Goal: Information Seeking & Learning: Find specific fact

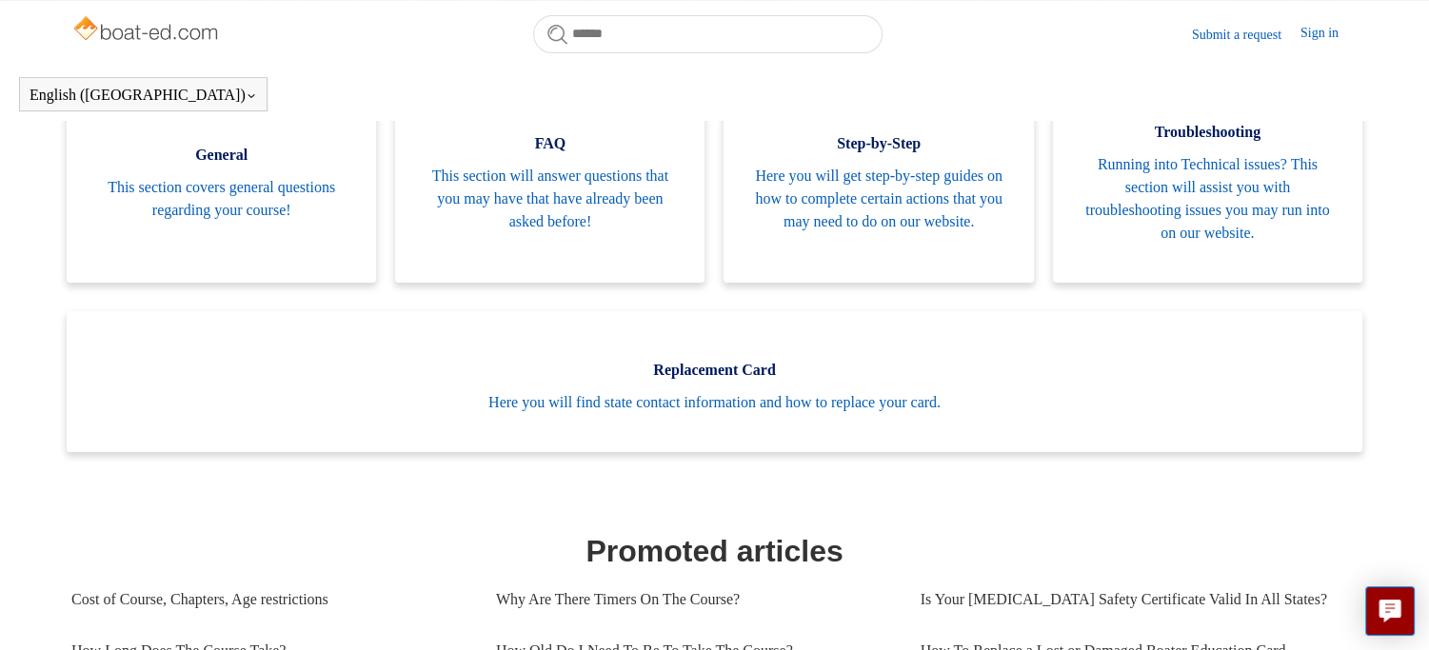
scroll to position [613, 0]
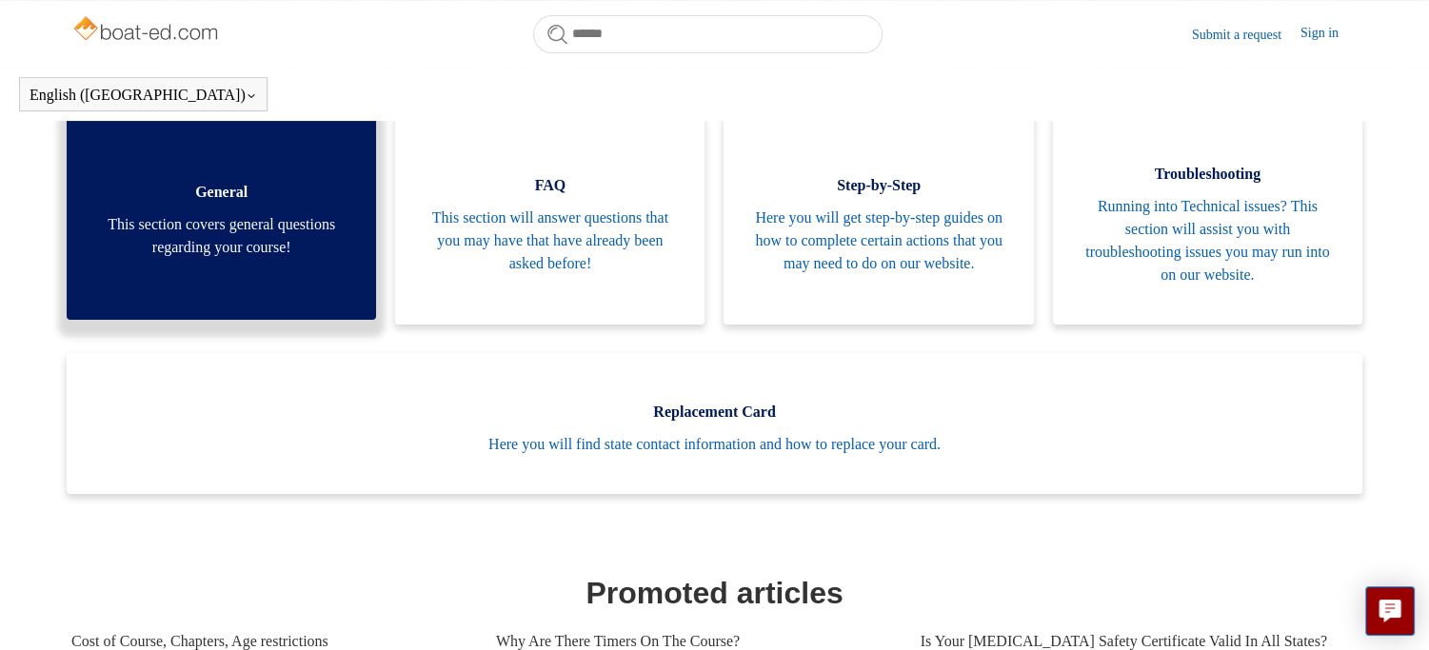
click at [236, 259] on span "This section covers general questions regarding your course!" at bounding box center [221, 236] width 252 height 46
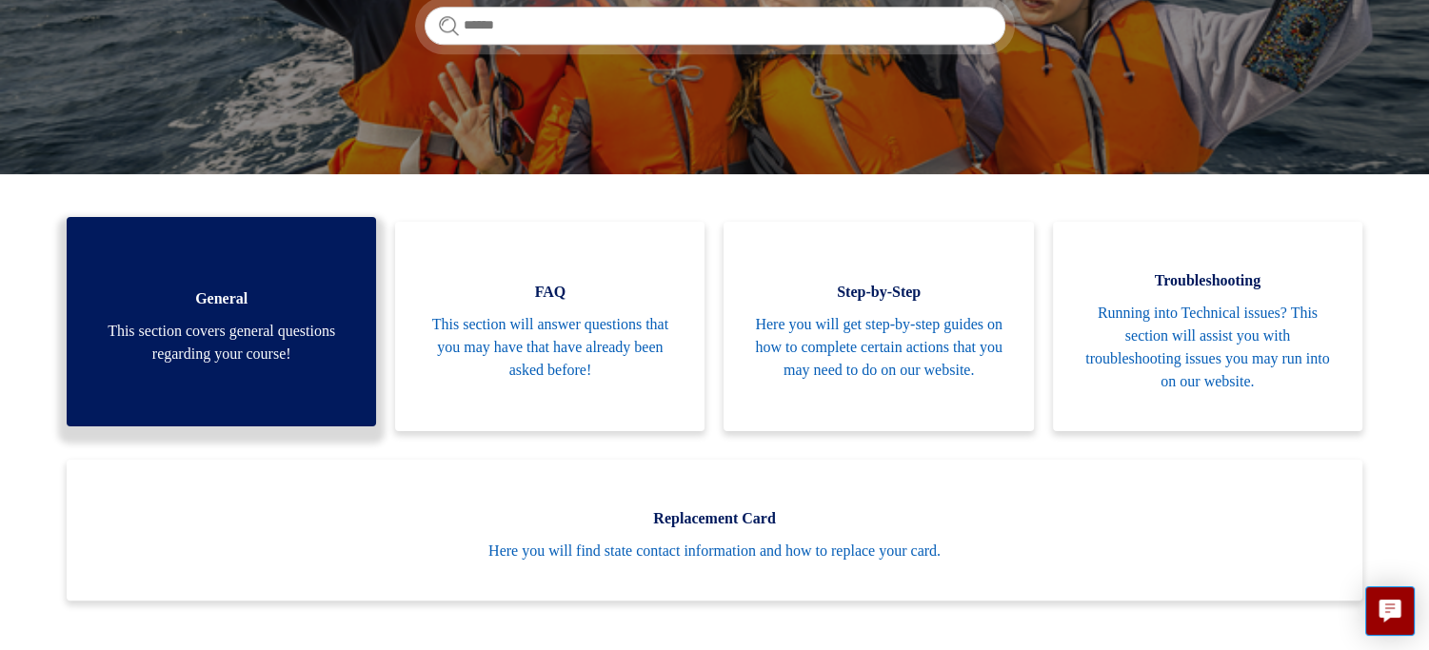
scroll to position [381, 0]
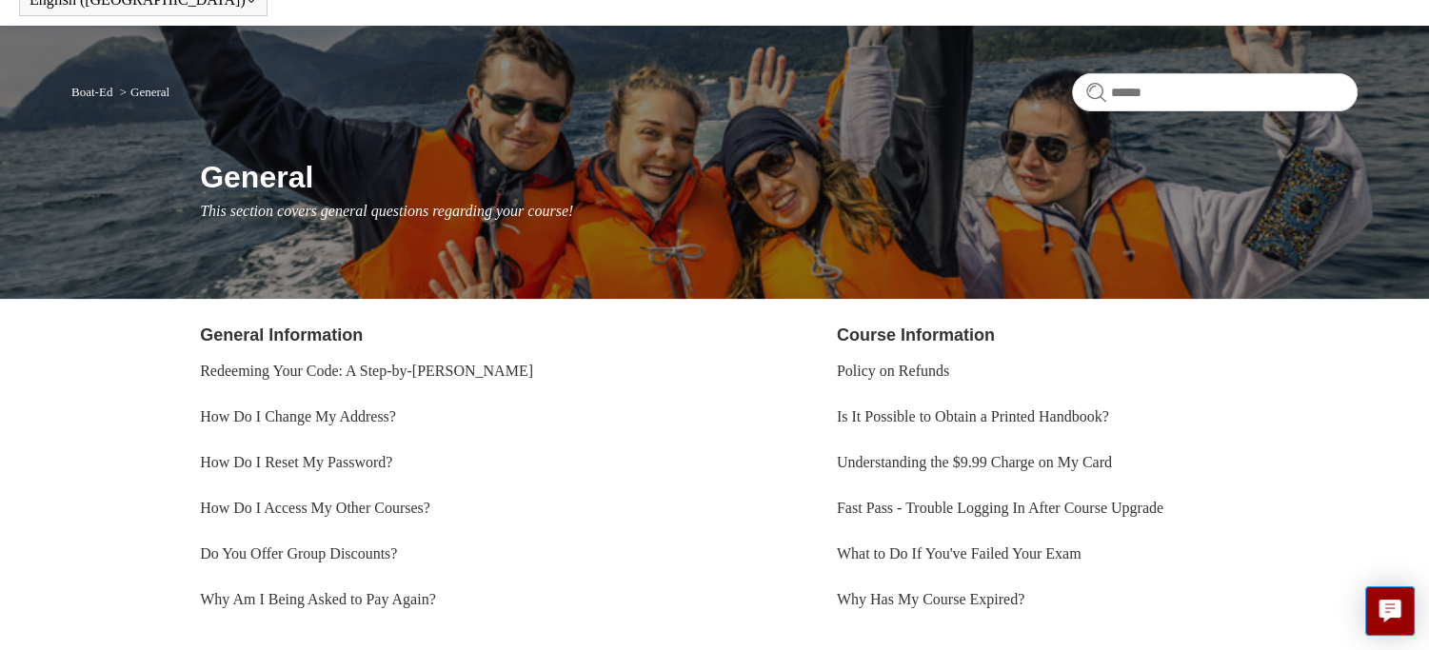
scroll to position [190, 0]
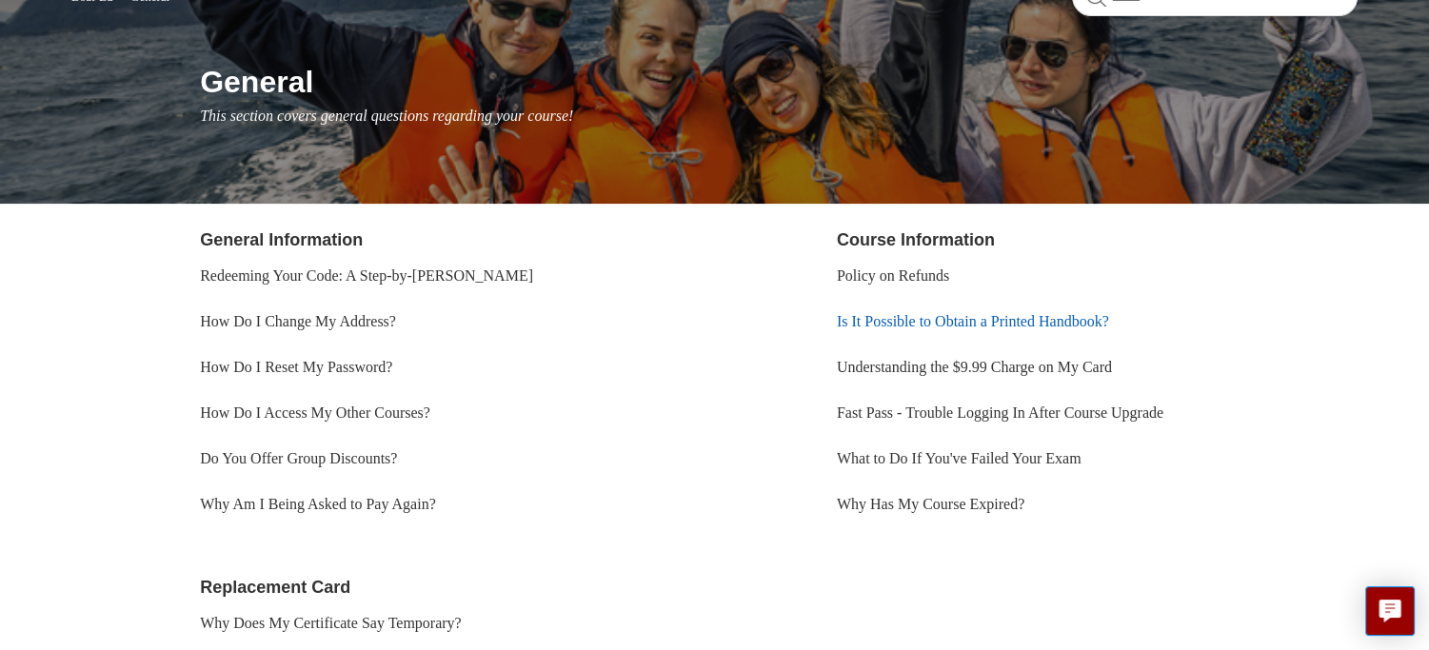
click at [878, 323] on link "Is It Possible to Obtain a Printed Handbook?" at bounding box center [973, 321] width 272 height 16
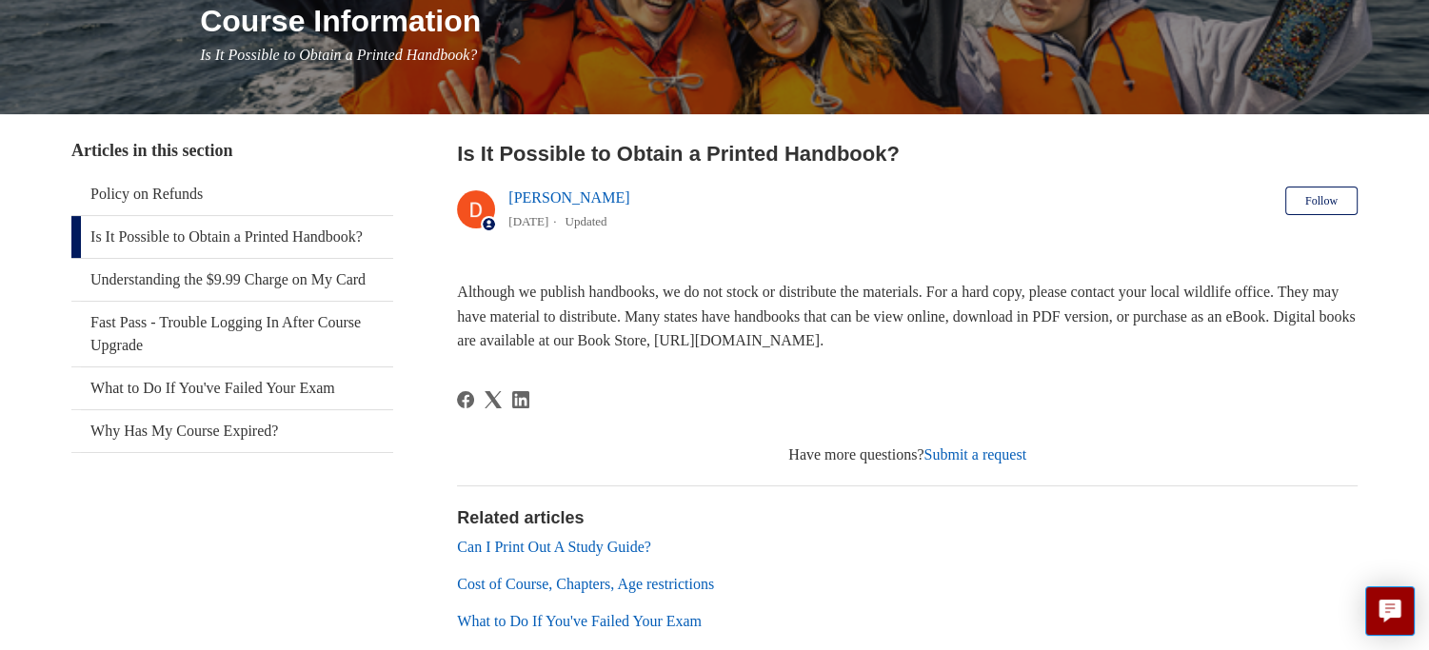
scroll to position [286, 0]
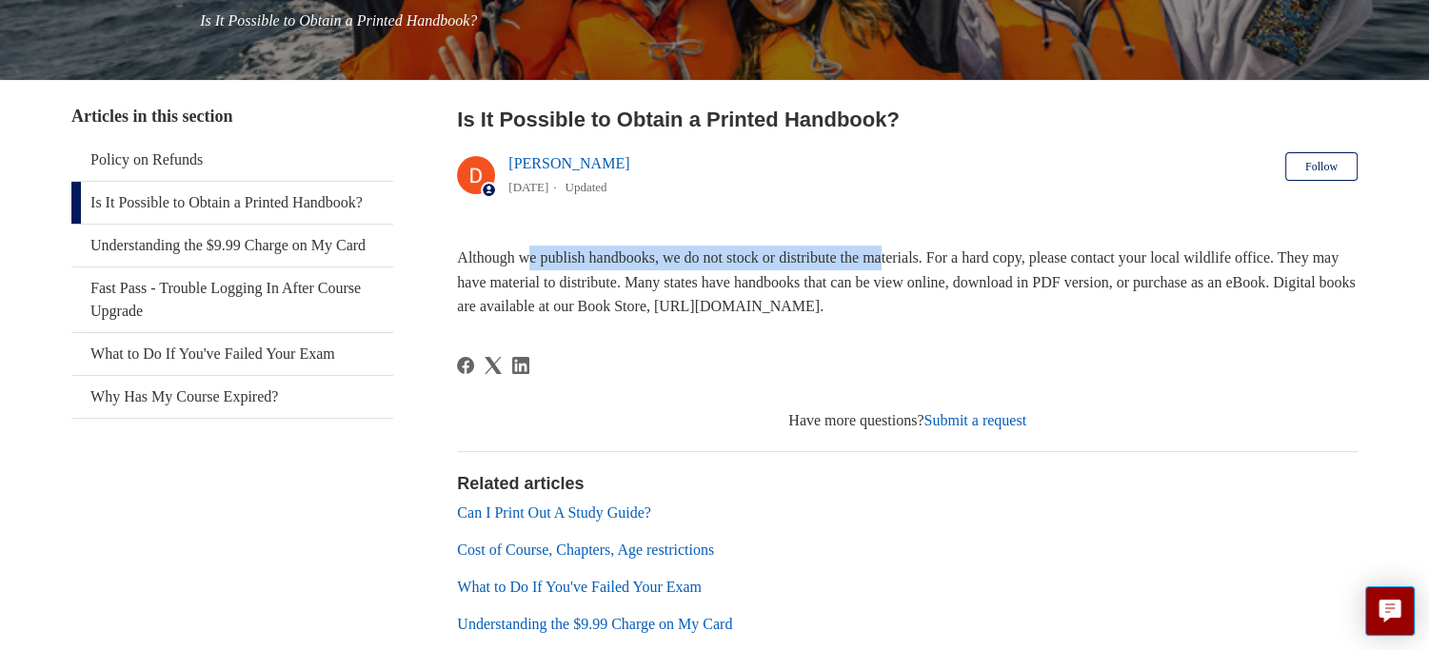
drag, startPoint x: 532, startPoint y: 258, endPoint x: 919, endPoint y: 250, distance: 386.6
click at [919, 250] on span "Although we publish handbooks, we do not stock or distribute the materials. For…" at bounding box center [906, 281] width 898 height 65
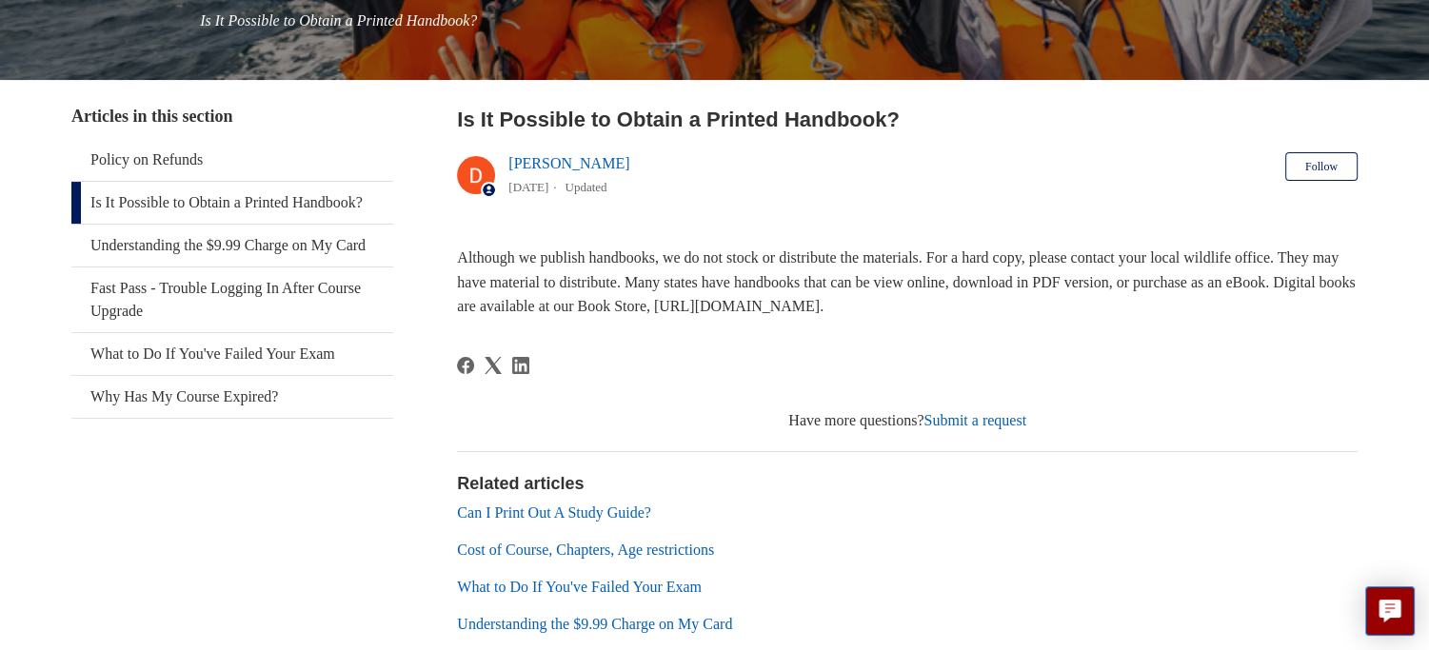
click at [933, 252] on span "Although we publish handbooks, we do not stock or distribute the materials. For…" at bounding box center [906, 281] width 898 height 65
drag, startPoint x: 1045, startPoint y: 305, endPoint x: 837, endPoint y: 304, distance: 208.5
click at [837, 304] on span "Although we publish handbooks, we do not stock or distribute the materials. For…" at bounding box center [906, 281] width 898 height 65
click at [1070, 312] on p "Although we publish handbooks, we do not stock or distribute the materials. For…" at bounding box center [907, 282] width 901 height 73
drag, startPoint x: 1051, startPoint y: 307, endPoint x: 890, endPoint y: 313, distance: 161.0
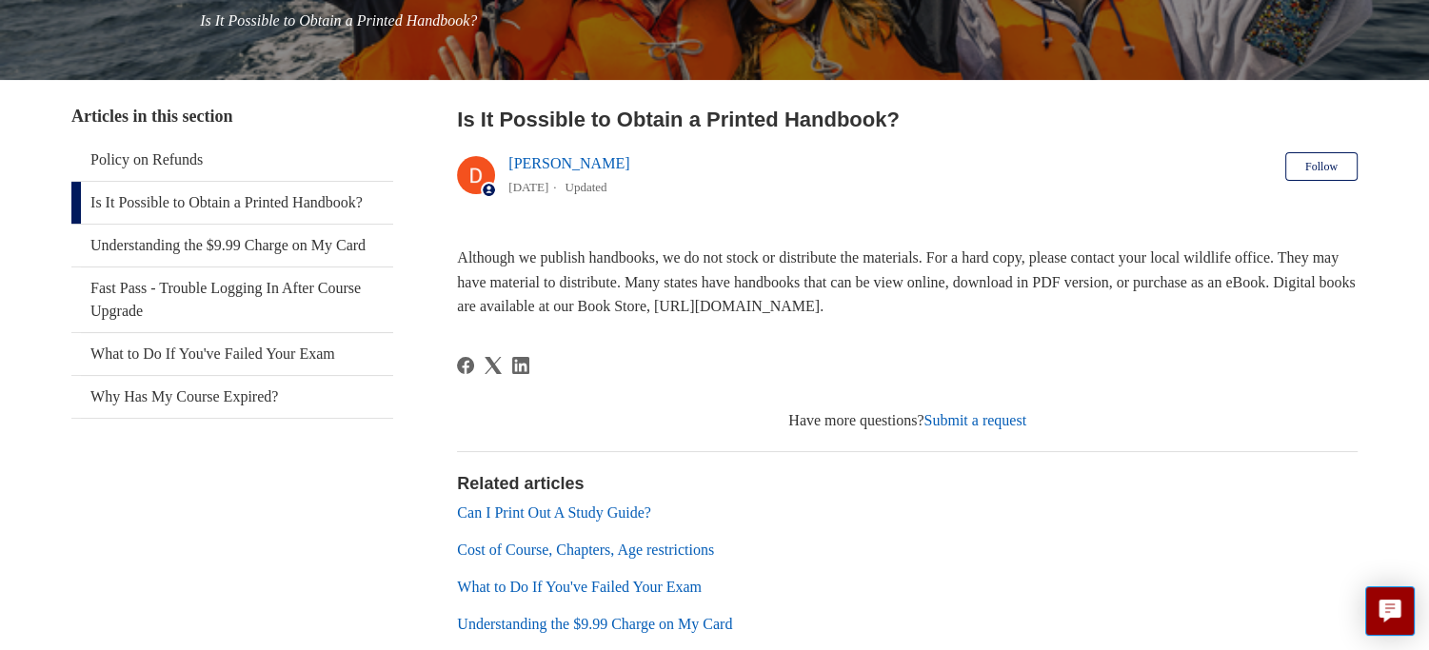
click at [890, 313] on span "Although we publish handbooks, we do not stock or distribute the materials. For…" at bounding box center [906, 281] width 898 height 65
click at [1017, 313] on span "Although we publish handbooks, we do not stock or distribute the materials. For…" at bounding box center [906, 281] width 898 height 65
click at [1056, 313] on span "Although we publish handbooks, we do not stock or distribute the materials. For…" at bounding box center [906, 281] width 898 height 65
drag, startPoint x: 1055, startPoint y: 306, endPoint x: 834, endPoint y: 307, distance: 220.9
click at [834, 307] on span "Although we publish handbooks, we do not stock or distribute the materials. For…" at bounding box center [906, 281] width 898 height 65
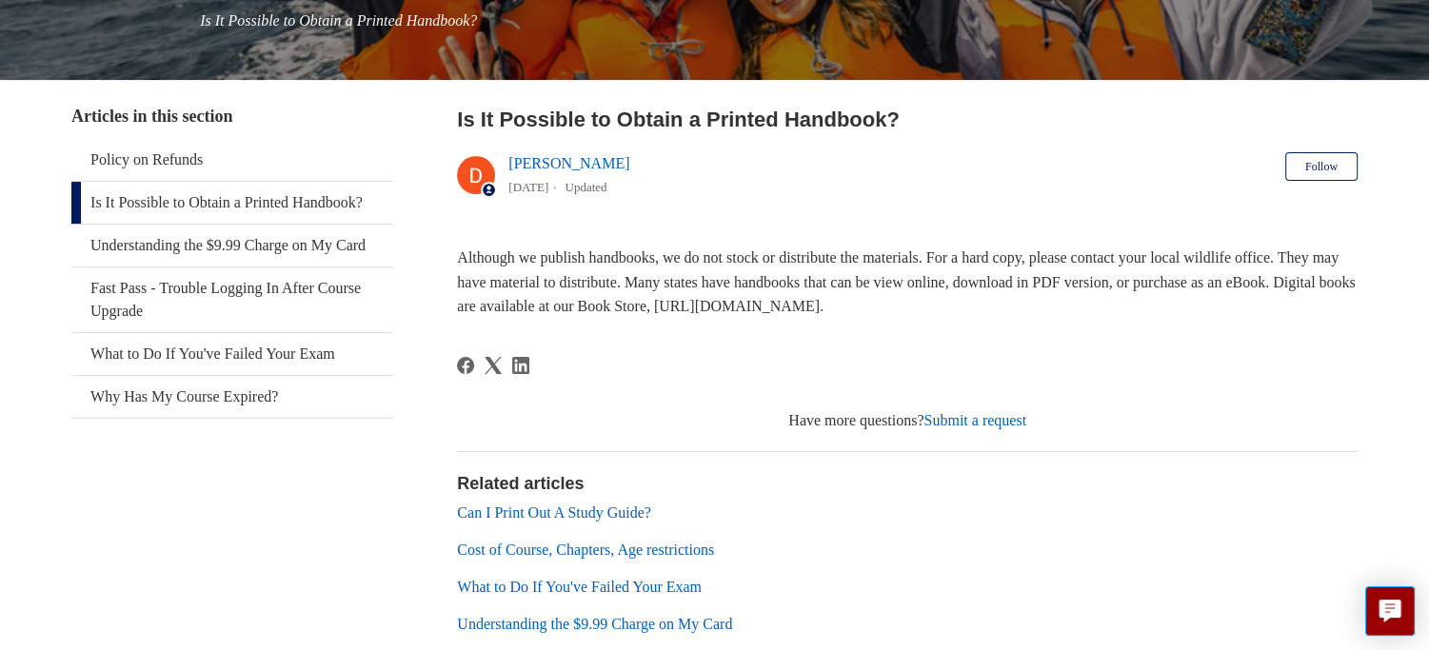
copy span "http://bookstore.kalkomey.com/"
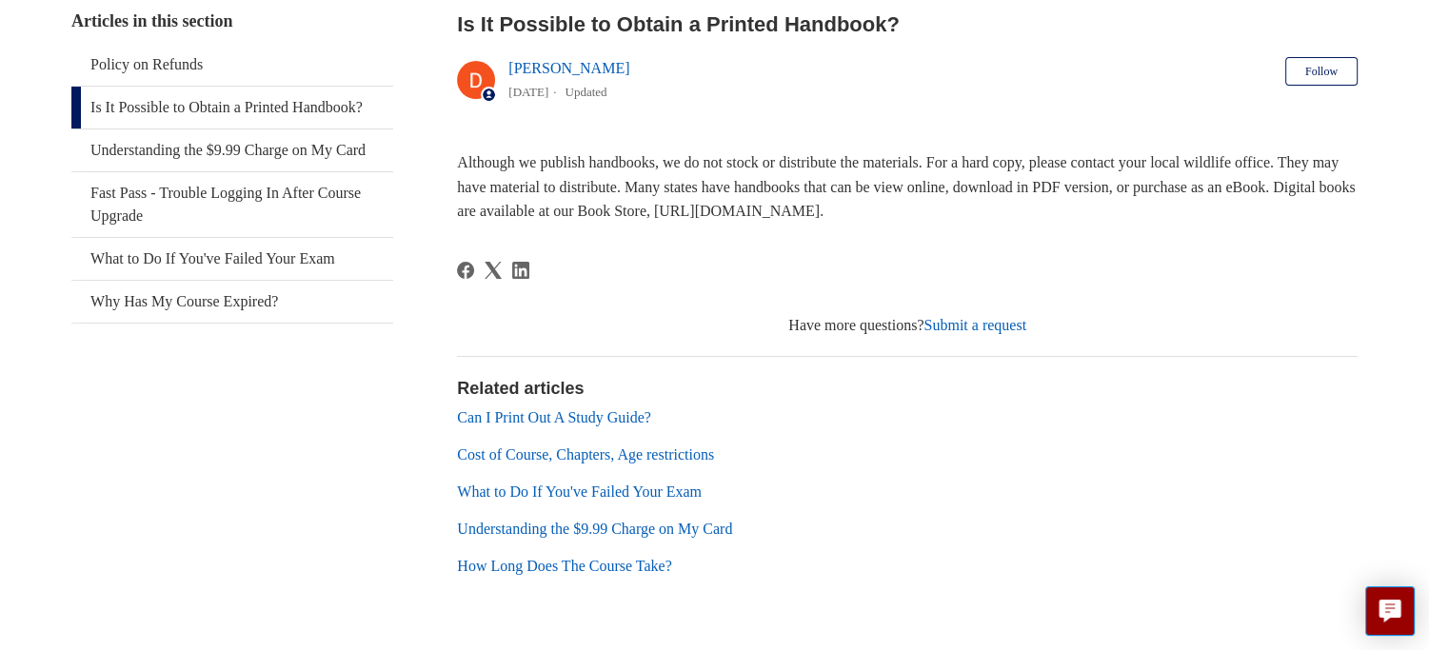
click at [611, 416] on link "Can I Print Out A Study Guide?" at bounding box center [554, 417] width 194 height 16
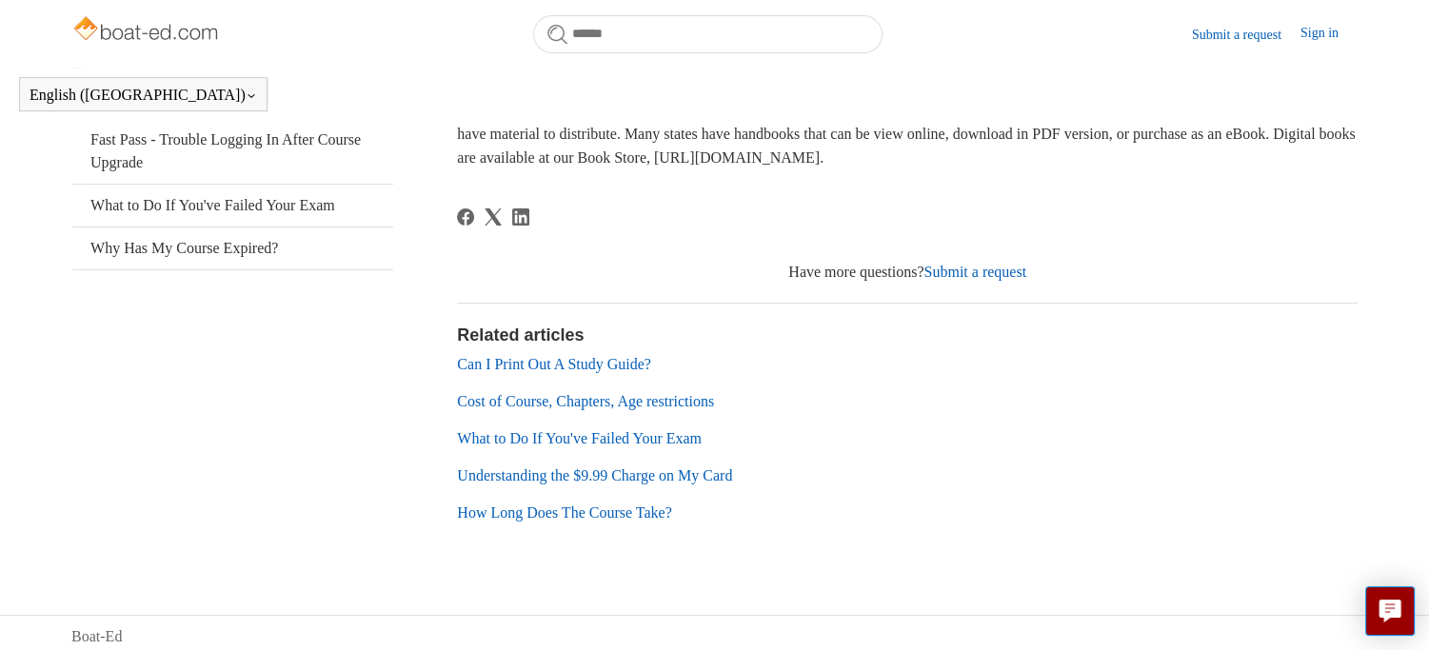
scroll to position [328, 0]
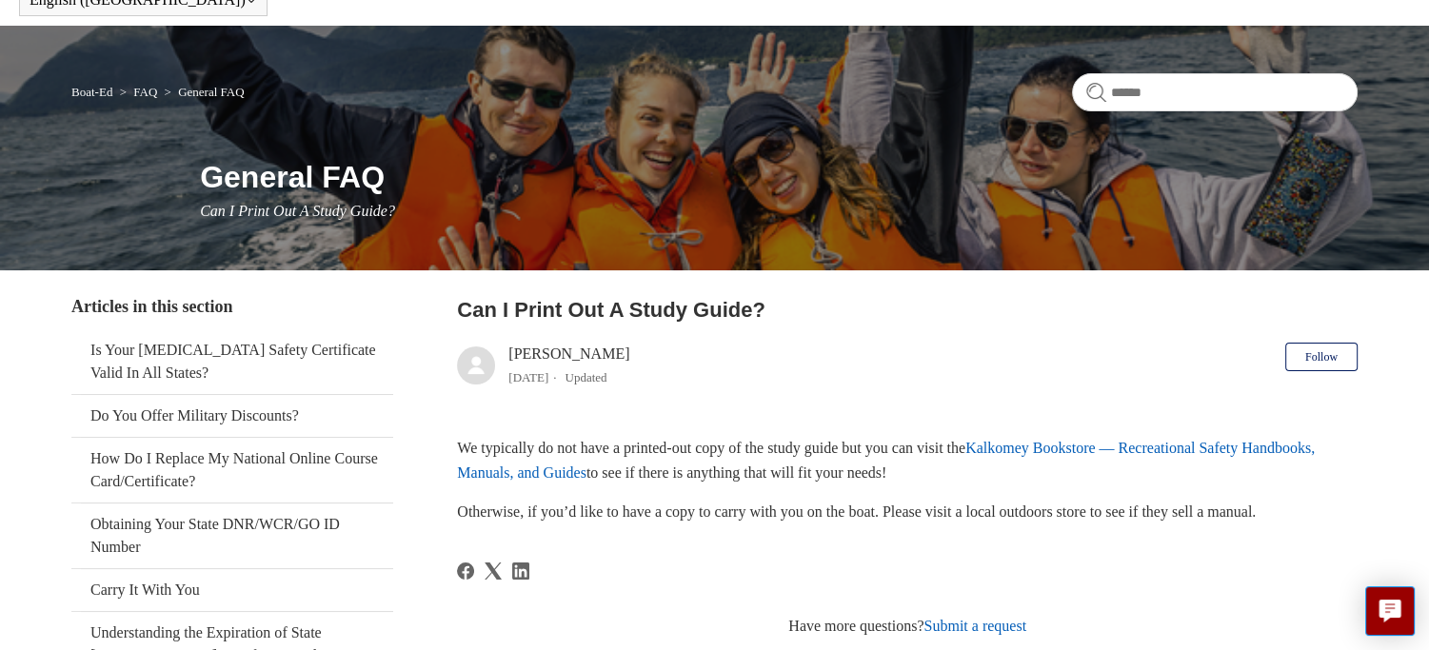
scroll to position [190, 0]
